Goal: Task Accomplishment & Management: Manage account settings

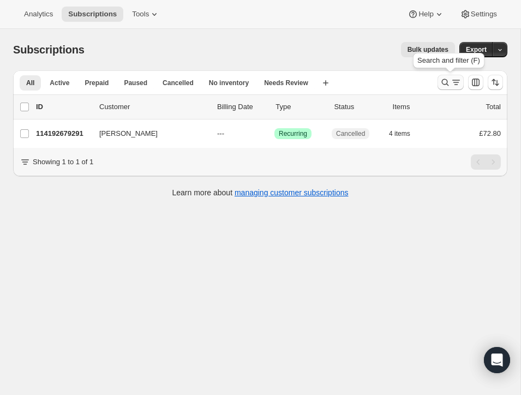
click at [445, 78] on icon "Search and filter results" at bounding box center [445, 82] width 11 height 11
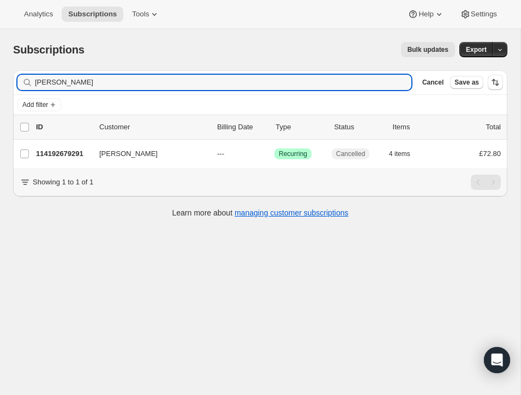
drag, startPoint x: 99, startPoint y: 86, endPoint x: 15, endPoint y: 75, distance: 84.2
click at [13, 75] on div "Filter subscribers [PERSON_NAME] Clear Cancel Save as" at bounding box center [260, 82] width 494 height 24
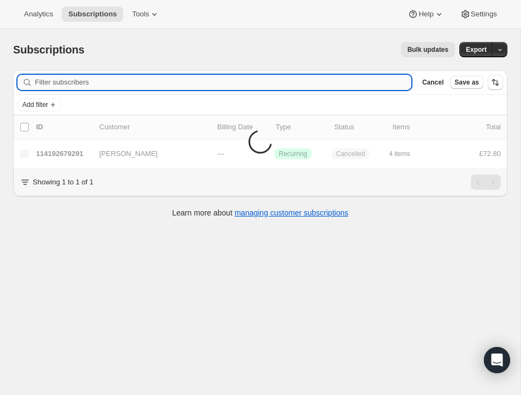
click at [58, 81] on input "Filter subscribers" at bounding box center [223, 82] width 377 height 15
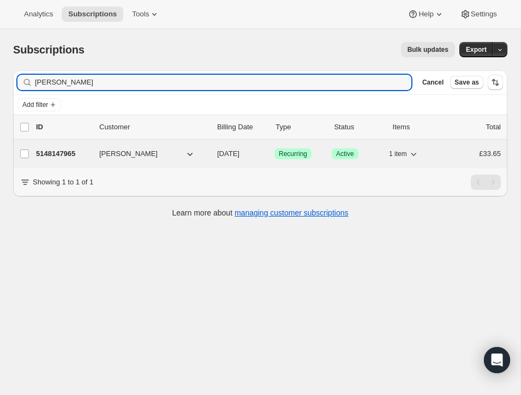
type input "[PERSON_NAME]"
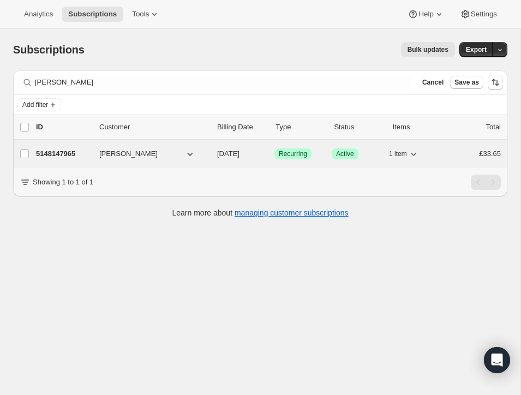
click at [75, 150] on p "5148147965" at bounding box center [63, 153] width 55 height 11
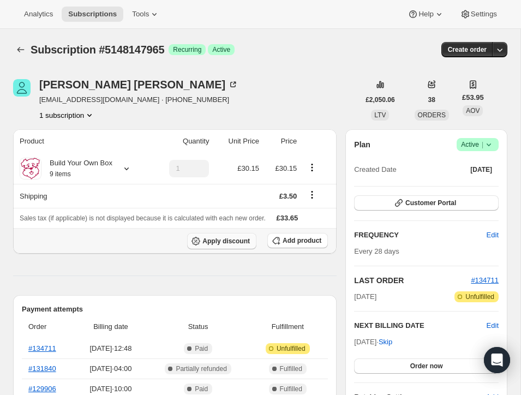
click at [240, 238] on span "Apply discount" at bounding box center [225, 241] width 47 height 9
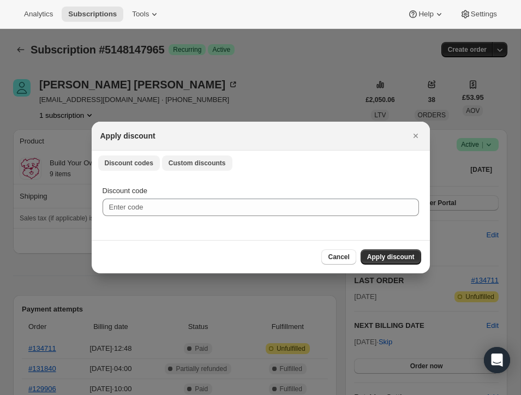
click at [200, 160] on span "Custom discounts" at bounding box center [197, 163] width 57 height 9
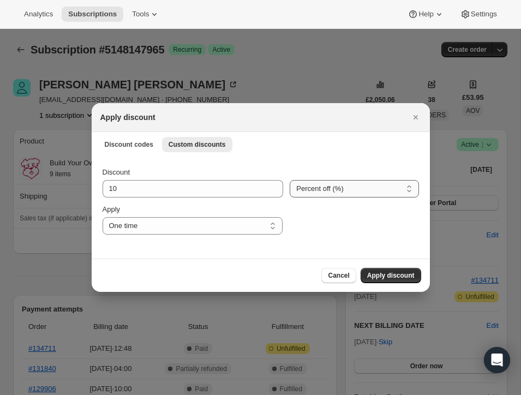
click at [315, 189] on select "Percent off (%) Amount off (£)" at bounding box center [354, 188] width 129 height 17
select select "fixed"
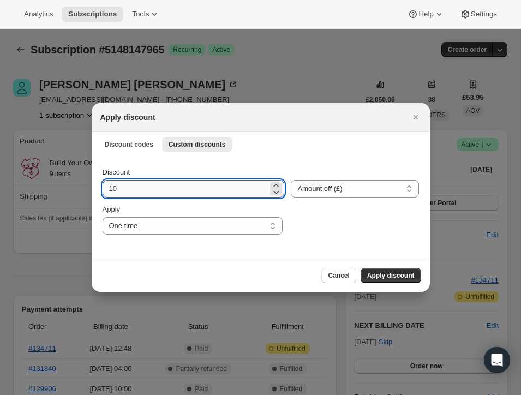
click at [124, 187] on input "10" at bounding box center [186, 188] width 166 height 17
type input "10.00"
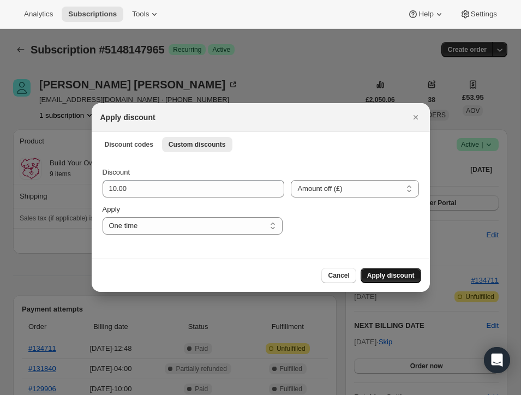
click at [399, 273] on span "Apply discount" at bounding box center [390, 275] width 47 height 9
